Goal: Information Seeking & Learning: Learn about a topic

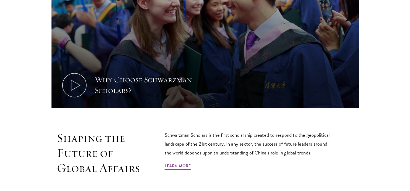
scroll to position [287, 0]
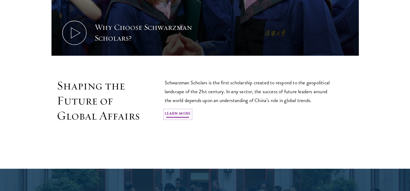
click at [189, 110] on link "Learn More" at bounding box center [178, 114] width 26 height 8
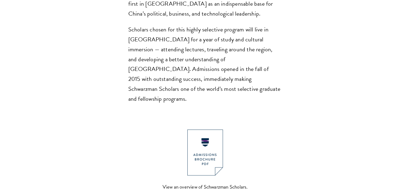
scroll to position [503, 0]
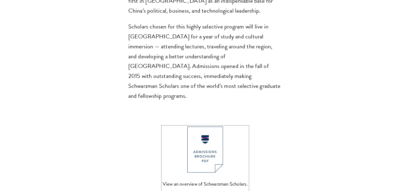
click at [199, 127] on img at bounding box center [205, 150] width 36 height 46
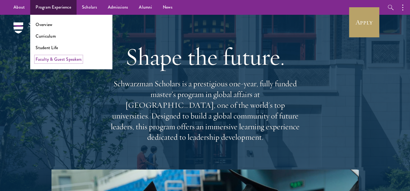
click at [72, 58] on link "Faculty & Guest Speakers" at bounding box center [59, 59] width 46 height 6
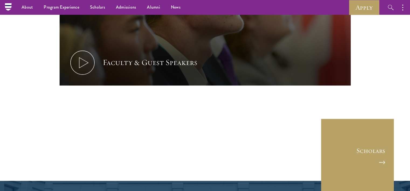
scroll to position [2604, 0]
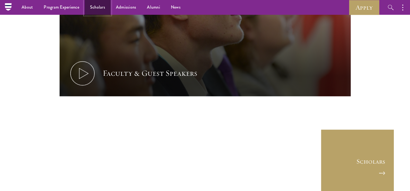
click at [100, 9] on link "Scholars" at bounding box center [98, 7] width 26 height 15
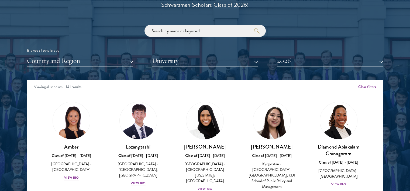
scroll to position [646, 0]
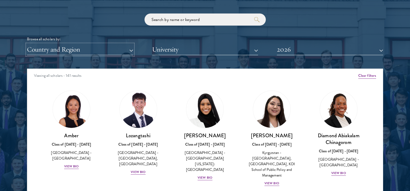
click at [118, 50] on button "Country and Region" at bounding box center [80, 49] width 106 height 11
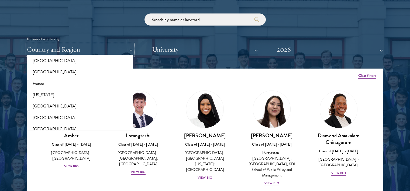
scroll to position [287, 0]
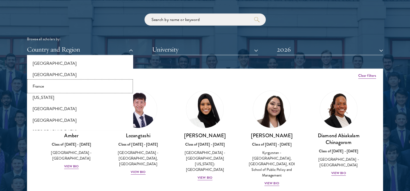
click at [49, 90] on button "France" at bounding box center [80, 86] width 103 height 11
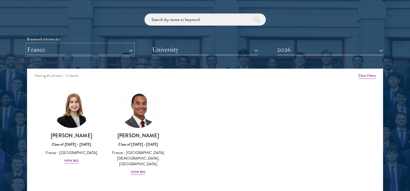
click at [121, 48] on button "France" at bounding box center [80, 49] width 106 height 11
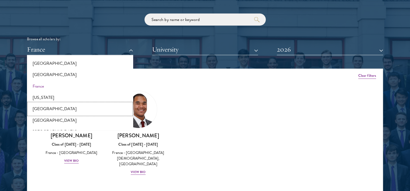
click at [46, 109] on button "[GEOGRAPHIC_DATA]" at bounding box center [80, 108] width 103 height 11
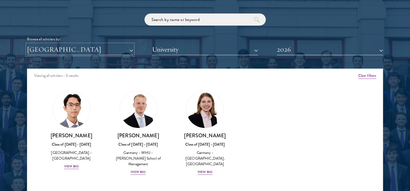
click at [77, 48] on button "[GEOGRAPHIC_DATA]" at bounding box center [80, 49] width 106 height 11
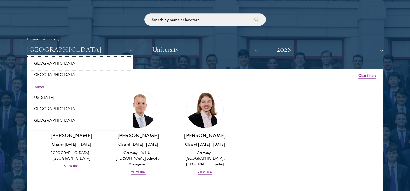
click at [47, 64] on button "[GEOGRAPHIC_DATA]" at bounding box center [80, 63] width 103 height 11
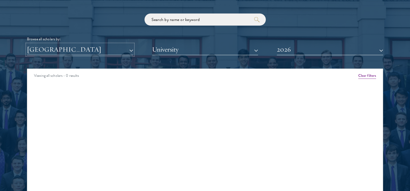
click at [62, 48] on button "[GEOGRAPHIC_DATA]" at bounding box center [80, 49] width 106 height 11
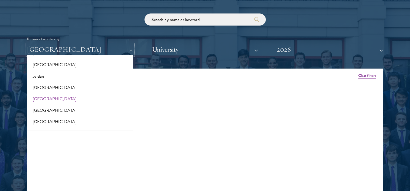
scroll to position [574, 0]
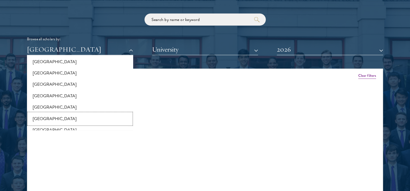
click at [41, 118] on button "[GEOGRAPHIC_DATA]" at bounding box center [80, 118] width 103 height 11
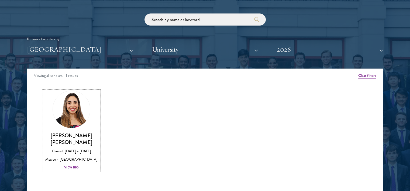
click at [75, 166] on div "View Bio" at bounding box center [71, 167] width 15 height 5
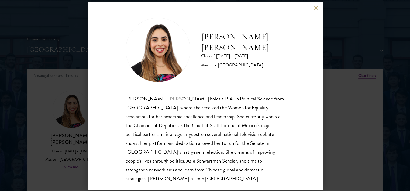
scroll to position [9, 0]
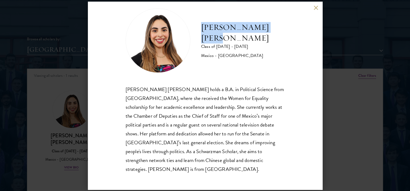
drag, startPoint x: 201, startPoint y: 31, endPoint x: 277, endPoint y: 29, distance: 76.3
click at [277, 29] on h2 "[PERSON_NAME] [PERSON_NAME]" at bounding box center [242, 33] width 83 height 22
copy h2 "[PERSON_NAME] [PERSON_NAME]"
